Goal: Information Seeking & Learning: Compare options

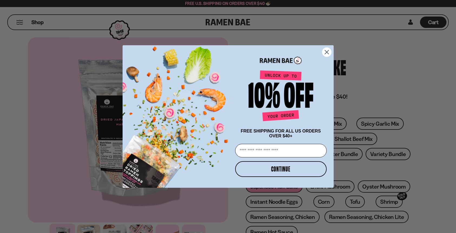
click at [322, 51] on circle "Close dialog" at bounding box center [326, 52] width 9 height 9
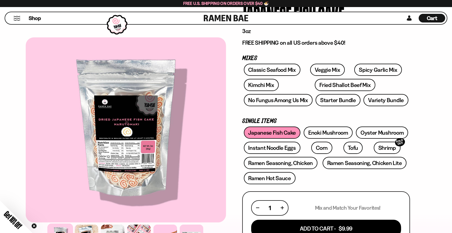
scroll to position [54, 0]
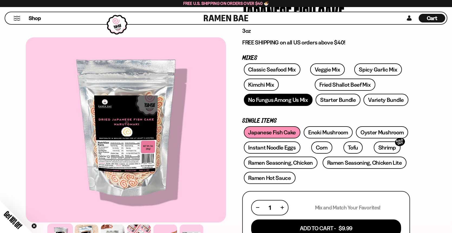
click at [280, 98] on link "No Fungus Among Us Mix" at bounding box center [278, 100] width 69 height 12
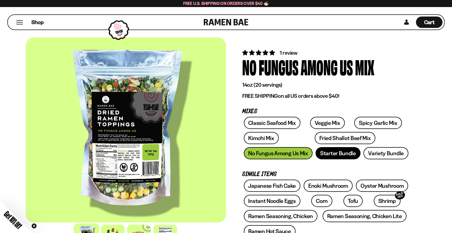
click at [345, 153] on link "Starter Bundle" at bounding box center [337, 153] width 45 height 12
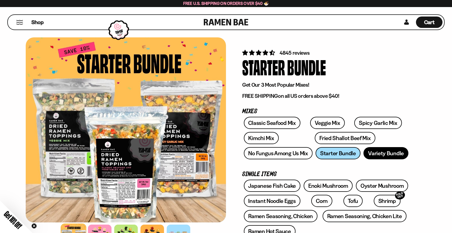
click at [384, 148] on link "Variety Bundle" at bounding box center [385, 153] width 45 height 12
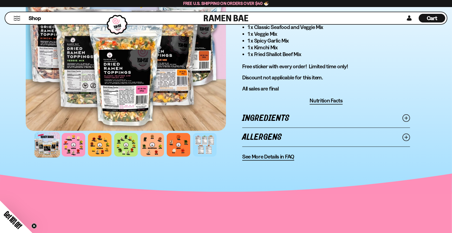
scroll to position [325, 0]
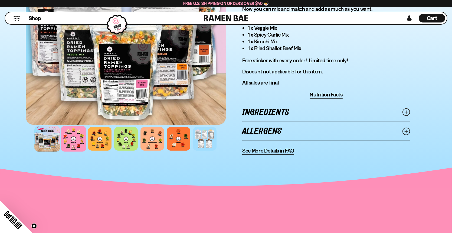
click at [68, 133] on div at bounding box center [74, 139] width 26 height 26
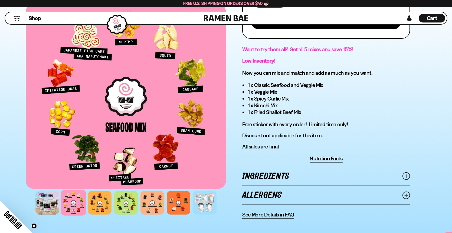
scroll to position [270, 0]
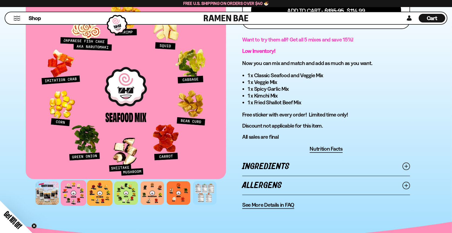
click at [104, 189] on div at bounding box center [100, 193] width 26 height 26
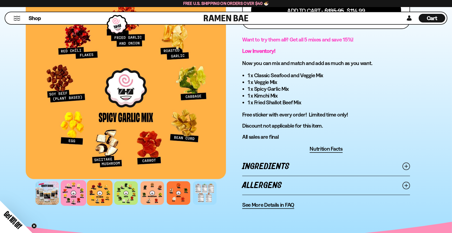
click at [70, 189] on div at bounding box center [74, 193] width 26 height 26
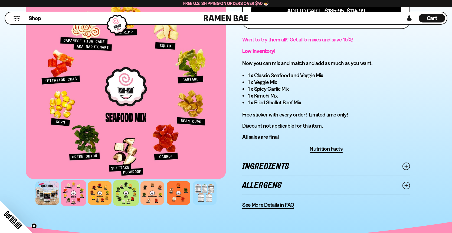
click at [119, 197] on div at bounding box center [126, 193] width 26 height 26
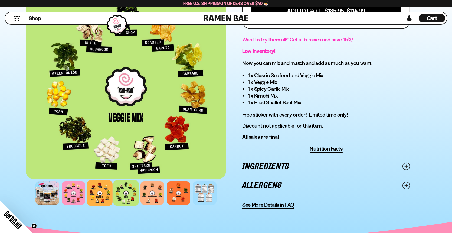
click at [97, 196] on div at bounding box center [100, 193] width 26 height 26
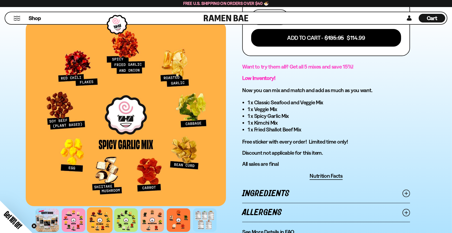
scroll to position [243, 0]
click at [131, 215] on div at bounding box center [126, 220] width 26 height 26
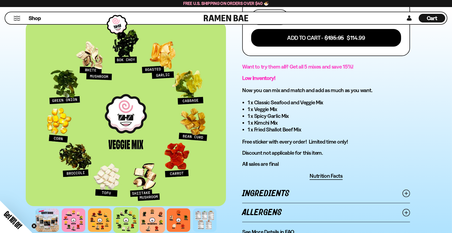
click at [160, 218] on div at bounding box center [152, 220] width 26 height 26
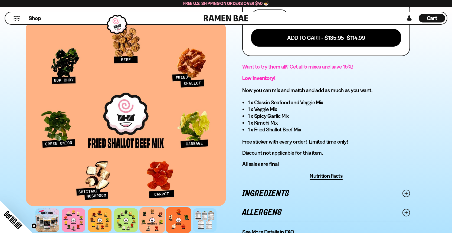
click at [183, 220] on div at bounding box center [179, 220] width 26 height 26
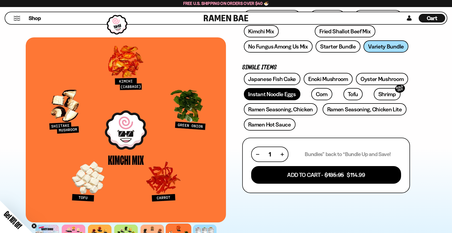
scroll to position [54, 0]
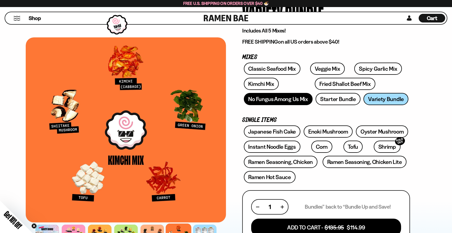
click at [263, 101] on link "No Fungus Among Us Mix" at bounding box center [278, 99] width 69 height 12
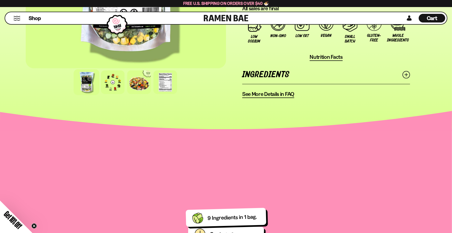
scroll to position [433, 0]
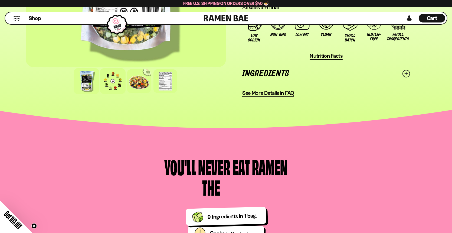
click at [122, 72] on div at bounding box center [113, 81] width 26 height 26
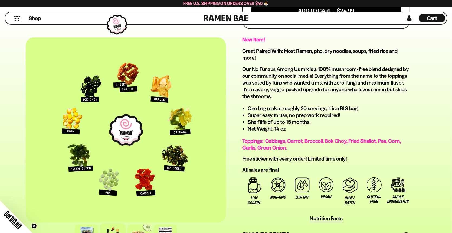
scroll to position [270, 0]
